Goal: Task Accomplishment & Management: Complete application form

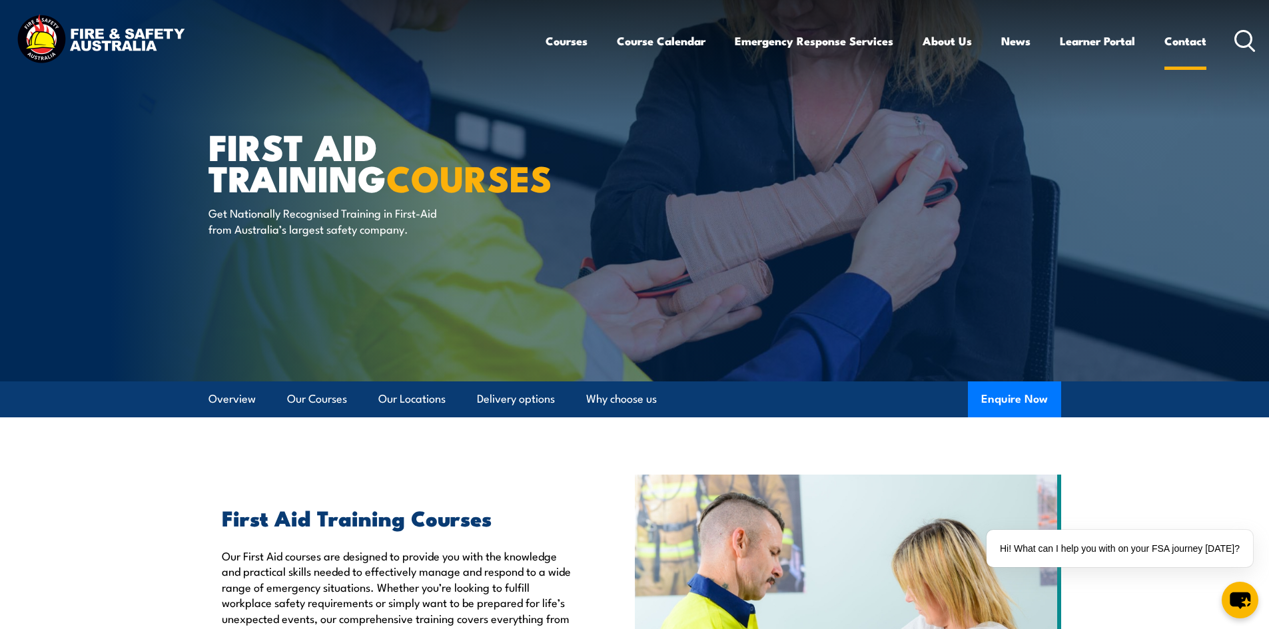
click at [1193, 41] on link "Contact" at bounding box center [1185, 40] width 42 height 35
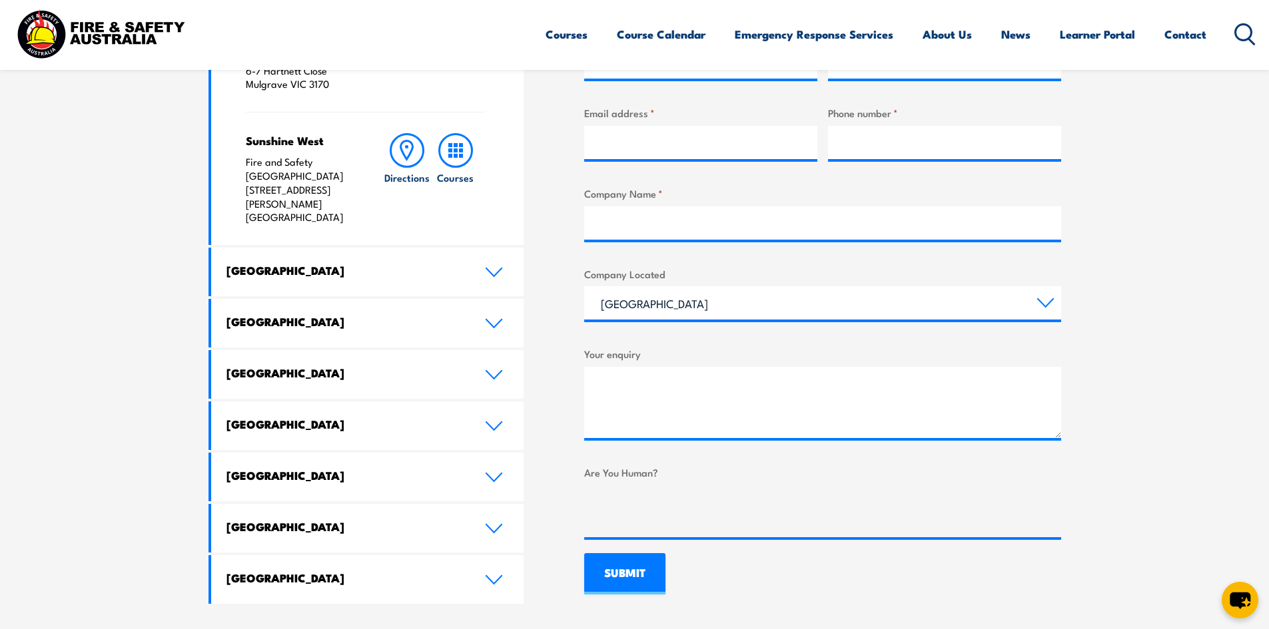
scroll to position [599, 0]
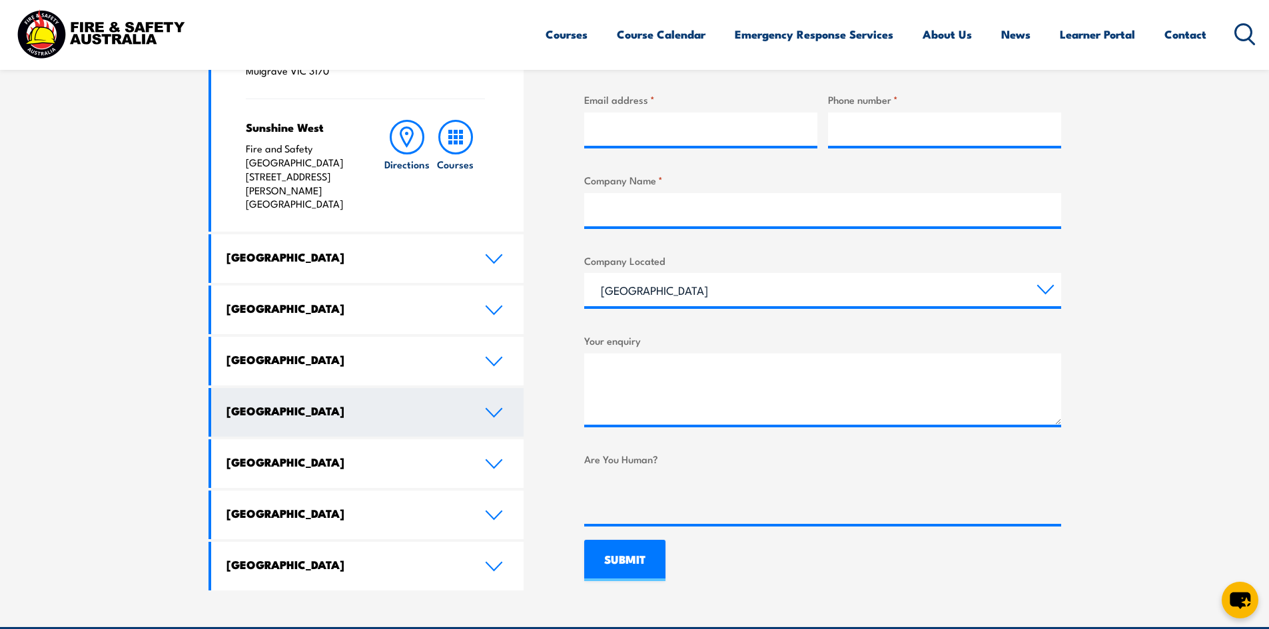
click at [489, 408] on icon at bounding box center [494, 413] width 18 height 11
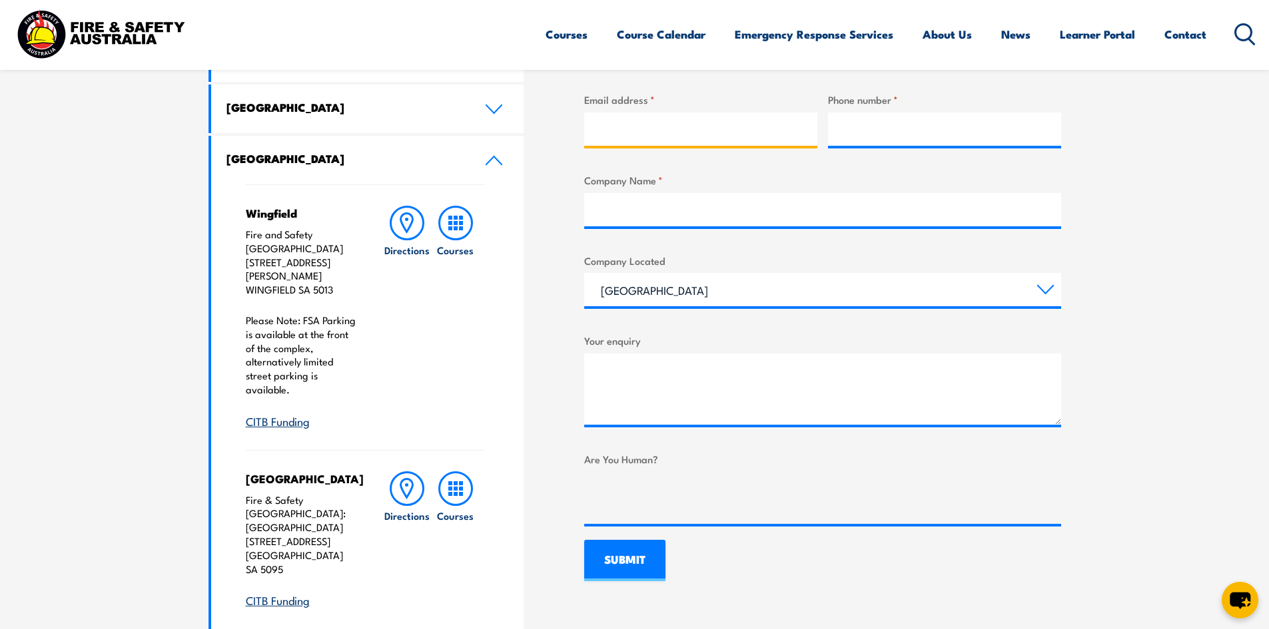
click at [640, 127] on input "Email address *" at bounding box center [700, 129] width 233 height 33
type input "[EMAIL_ADDRESS][DOMAIN_NAME]"
type input "[PERSON_NAME]"
type input "0882833922"
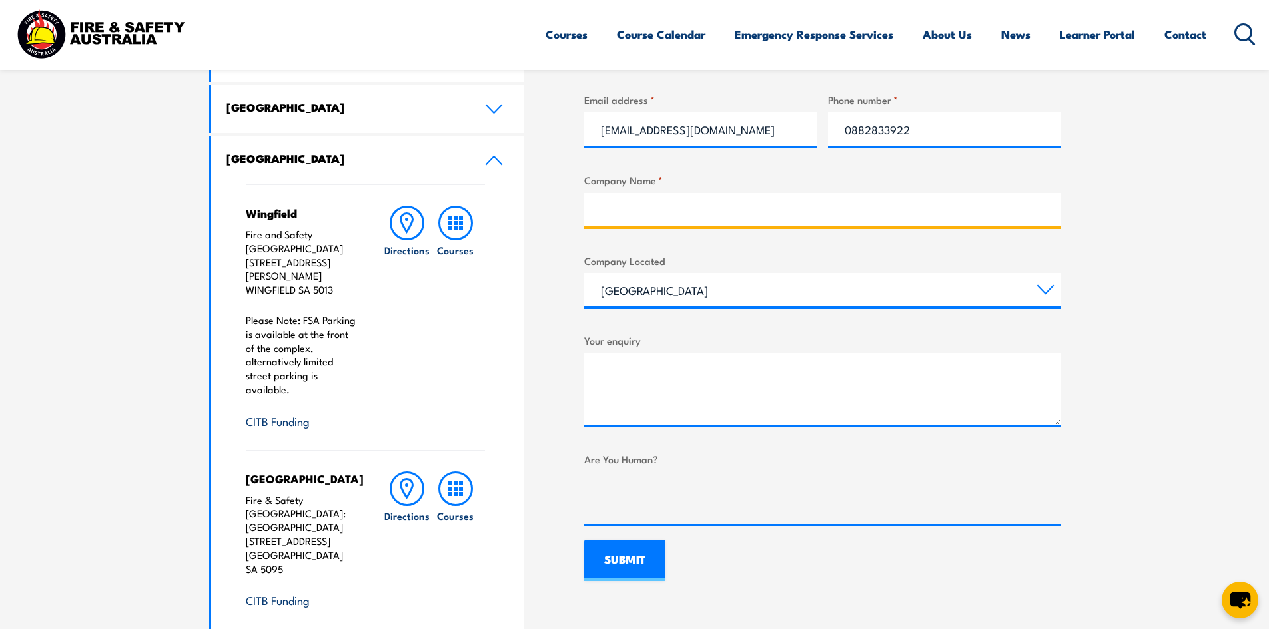
click at [641, 204] on input "Company Name *" at bounding box center [822, 209] width 477 height 33
type input "[PERSON_NAME]"
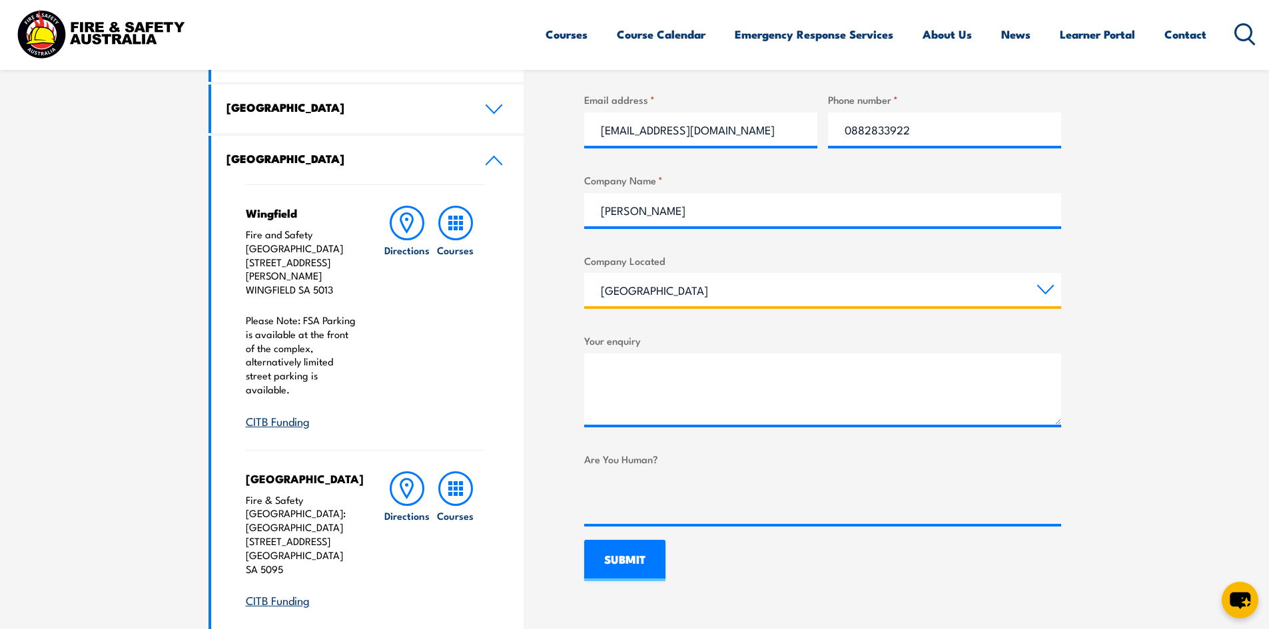
click at [700, 282] on select "[GEOGRAPHIC_DATA] [GEOGRAPHIC_DATA] [GEOGRAPHIC_DATA] [GEOGRAPHIC_DATA] [GEOGRA…" at bounding box center [822, 289] width 477 height 33
select select "[GEOGRAPHIC_DATA]"
click at [584, 273] on select "[GEOGRAPHIC_DATA] [GEOGRAPHIC_DATA] [GEOGRAPHIC_DATA] [GEOGRAPHIC_DATA] [GEOGRA…" at bounding box center [822, 289] width 477 height 33
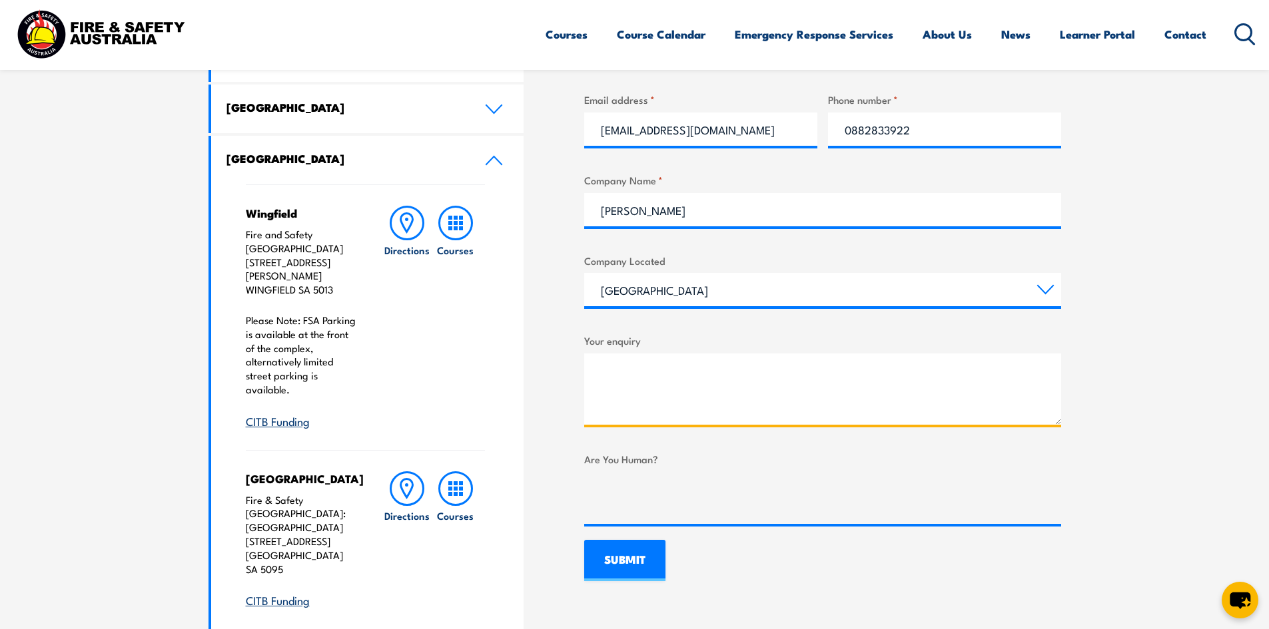
click at [636, 364] on textarea "Your enquiry" at bounding box center [822, 389] width 477 height 71
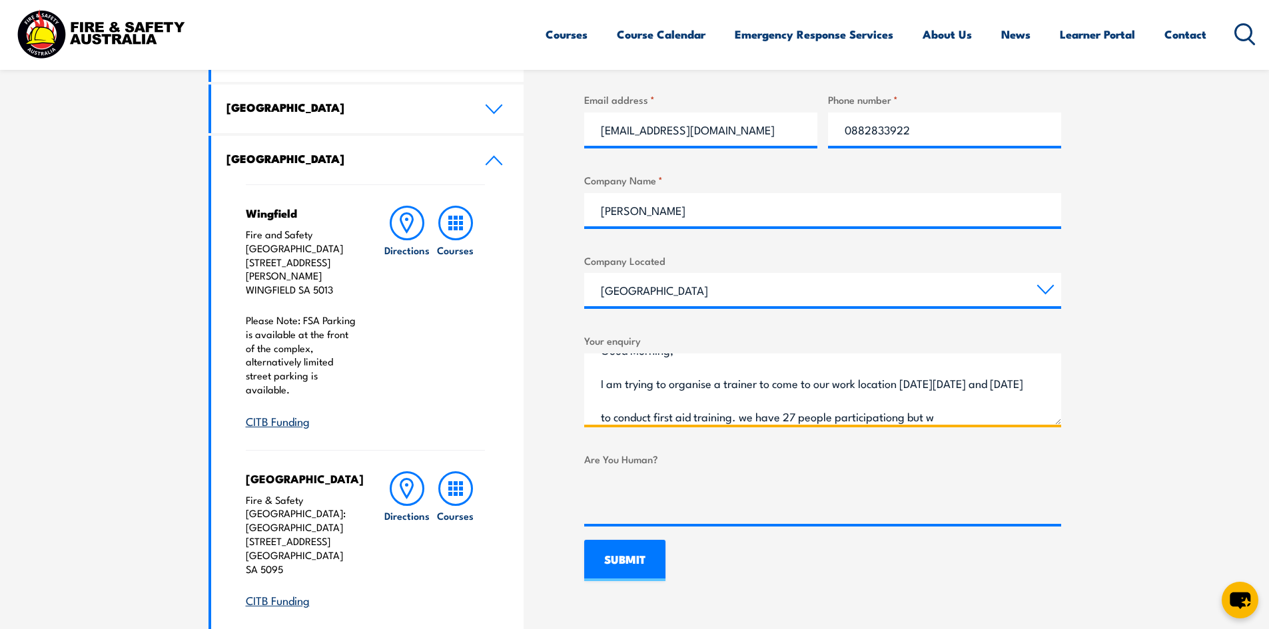
scroll to position [54, 0]
click at [633, 392] on textarea "Good Morning, I am trying to organise a trainer to come to our work location [D…" at bounding box center [822, 389] width 477 height 71
click at [636, 390] on textarea "Good Morning, I am trying to organise a trainer to come to our work location [D…" at bounding box center [822, 389] width 477 height 71
click at [955, 388] on textarea "Good Morning, I am trying to organise a trainer to come to our work location [D…" at bounding box center [822, 389] width 477 height 71
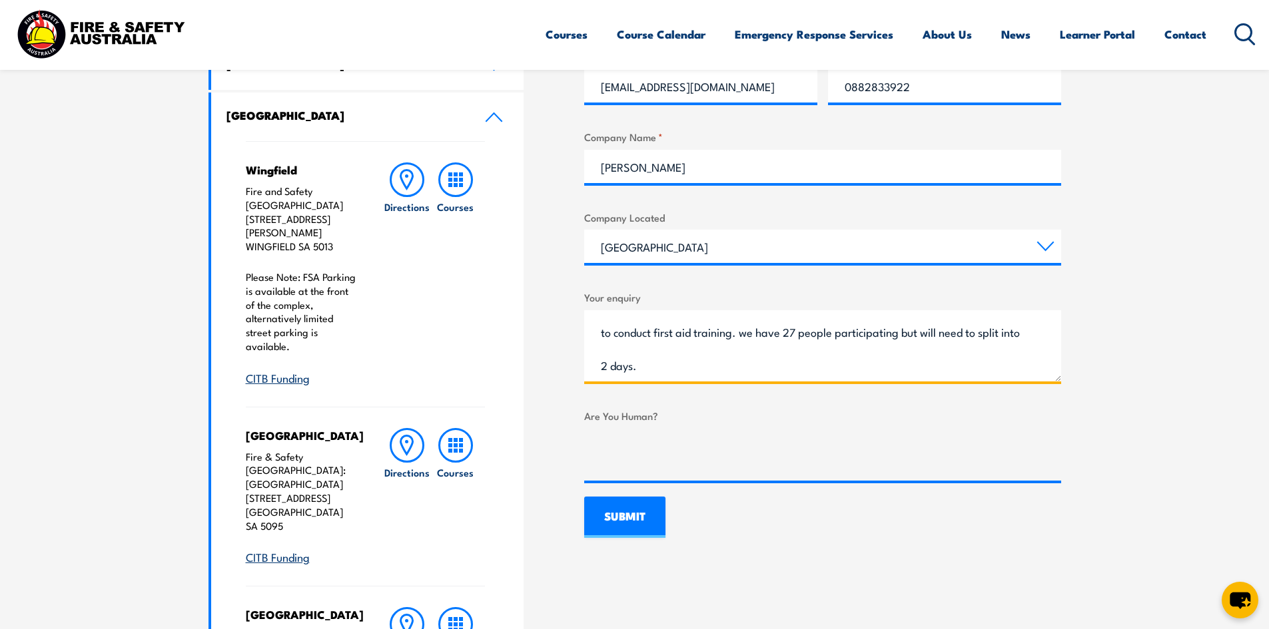
scroll to position [666, 0]
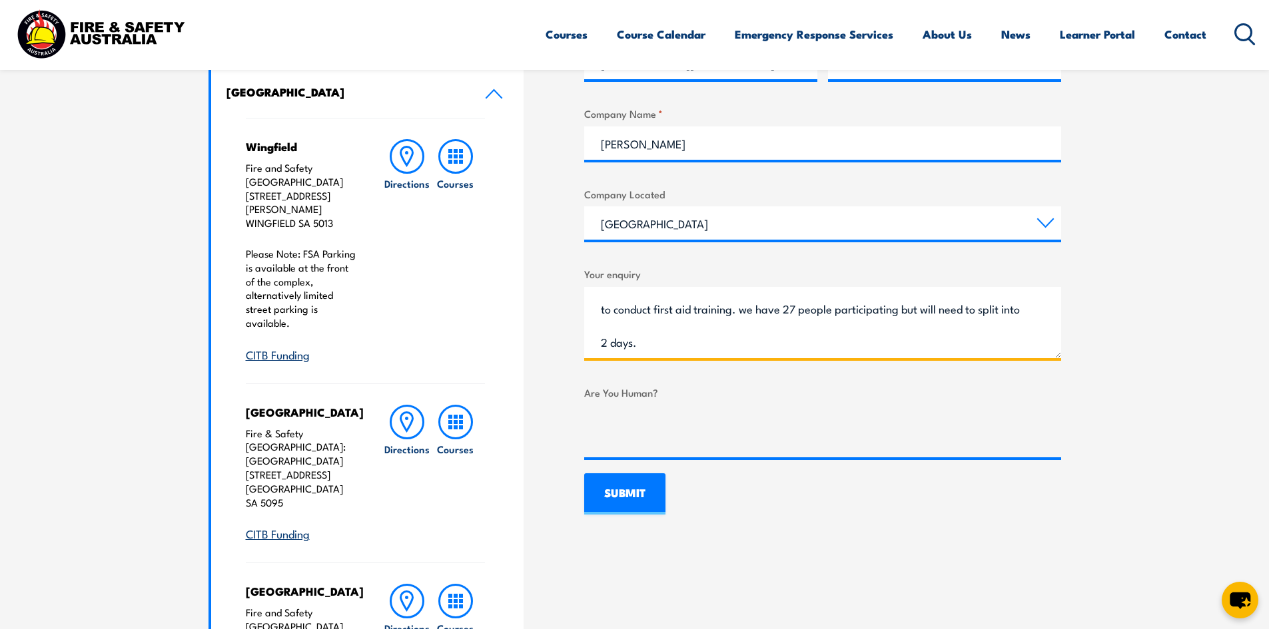
click at [778, 342] on textarea "Good Morning, I am trying to organise a trainer to come to our work location [D…" at bounding box center [822, 322] width 477 height 71
type textarea "Good Morning, I am trying to organise a trainer to come to our work location [D…"
click at [627, 493] on input "SUBMIT" at bounding box center [624, 493] width 81 height 41
